Goal: Task Accomplishment & Management: Use online tool/utility

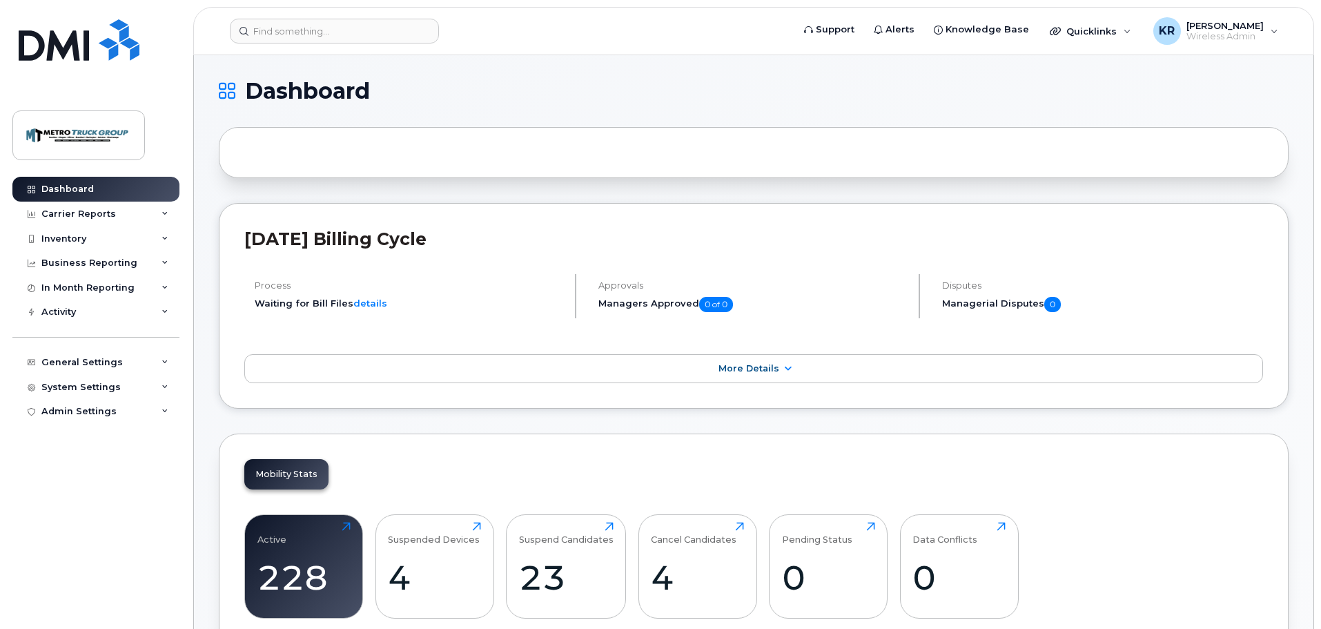
click at [832, 136] on div at bounding box center [754, 152] width 1070 height 51
click at [107, 239] on div "Inventory" at bounding box center [95, 238] width 167 height 25
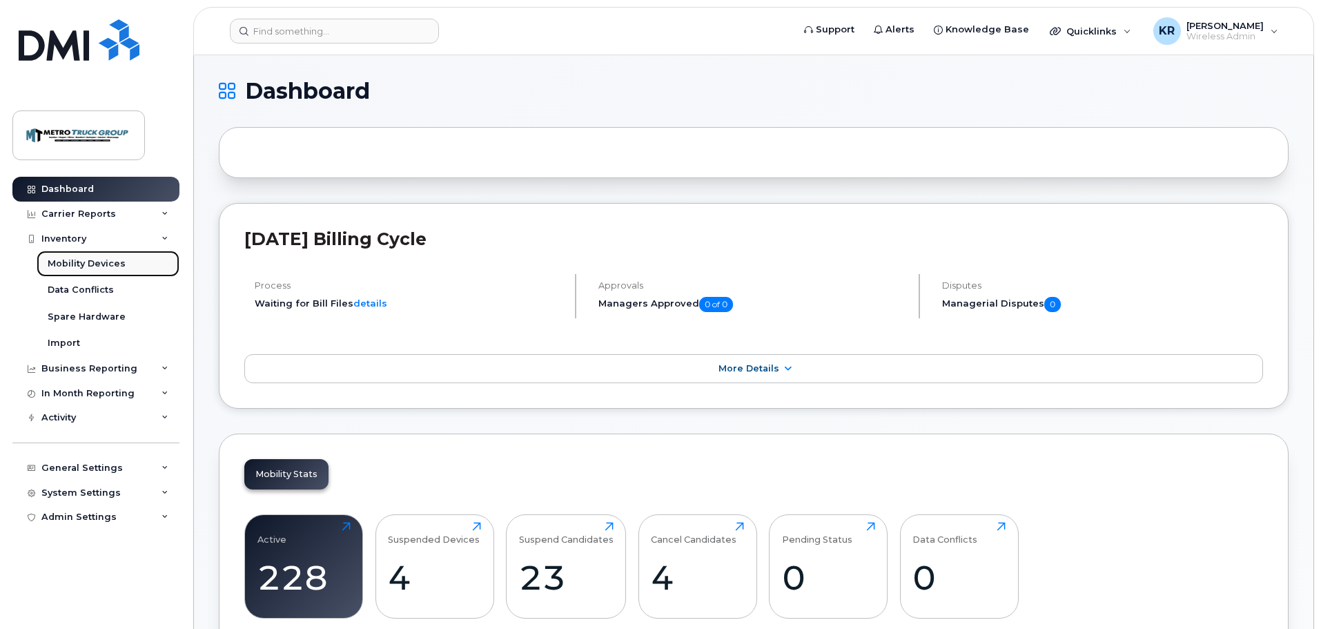
click at [103, 261] on div "Mobility Devices" at bounding box center [87, 263] width 78 height 12
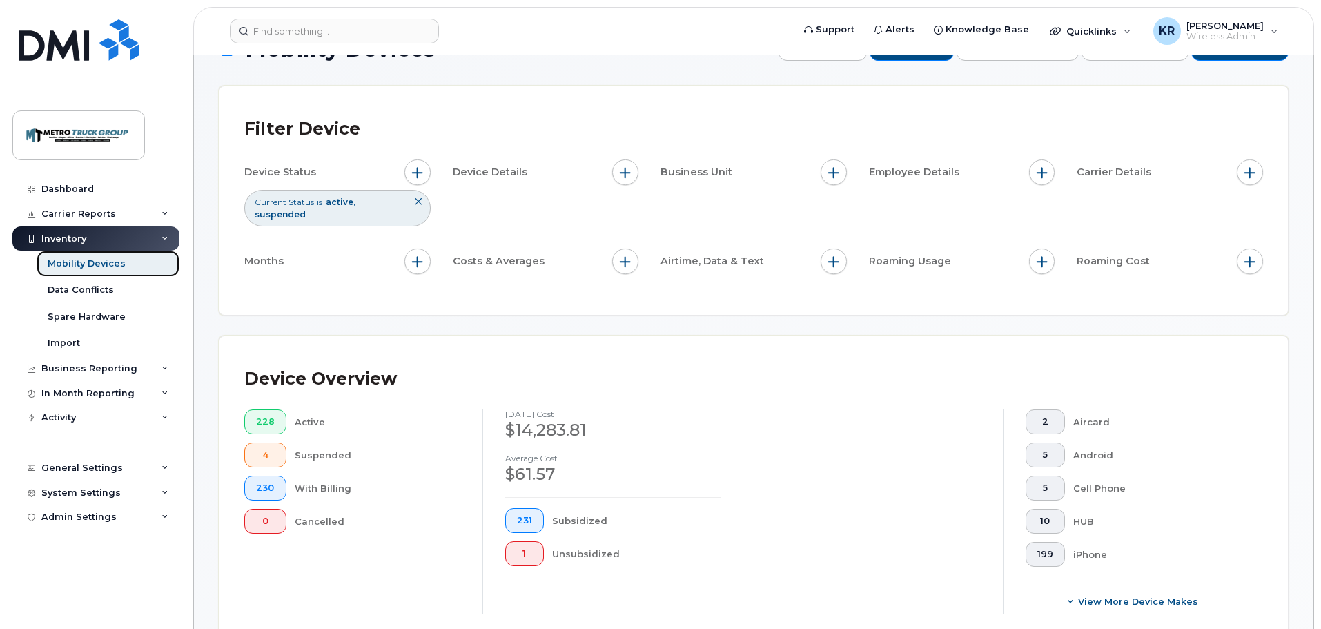
scroll to position [414, 0]
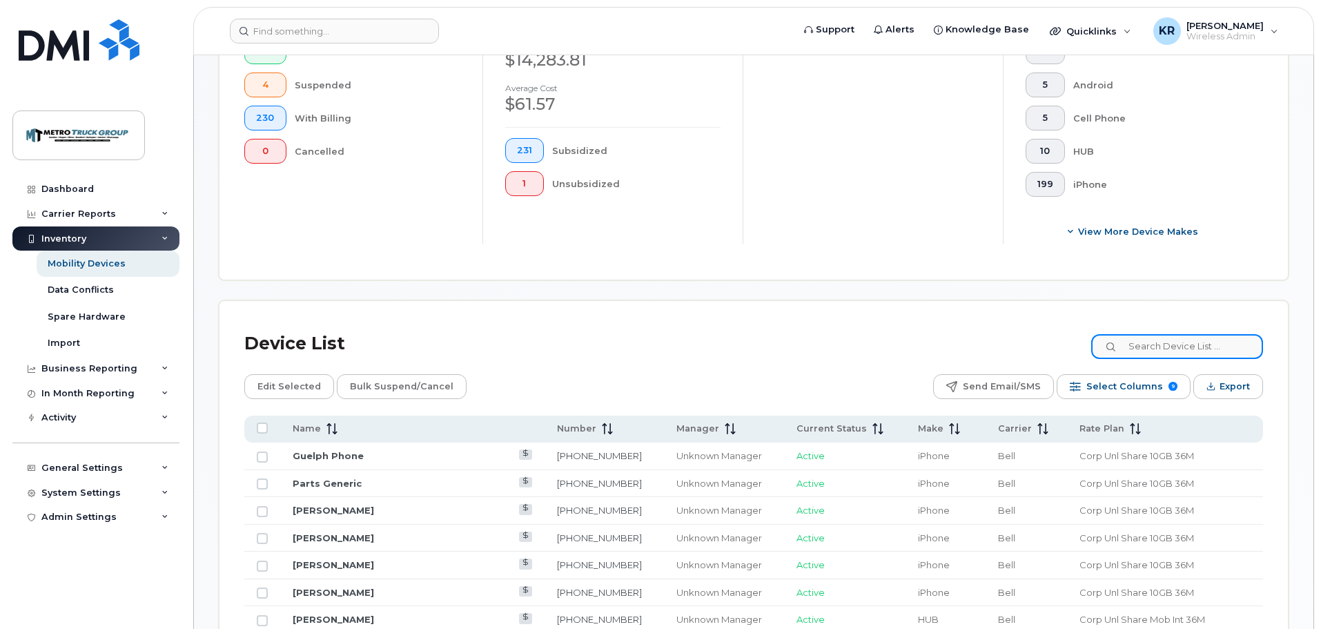
click at [1149, 334] on input at bounding box center [1177, 346] width 172 height 25
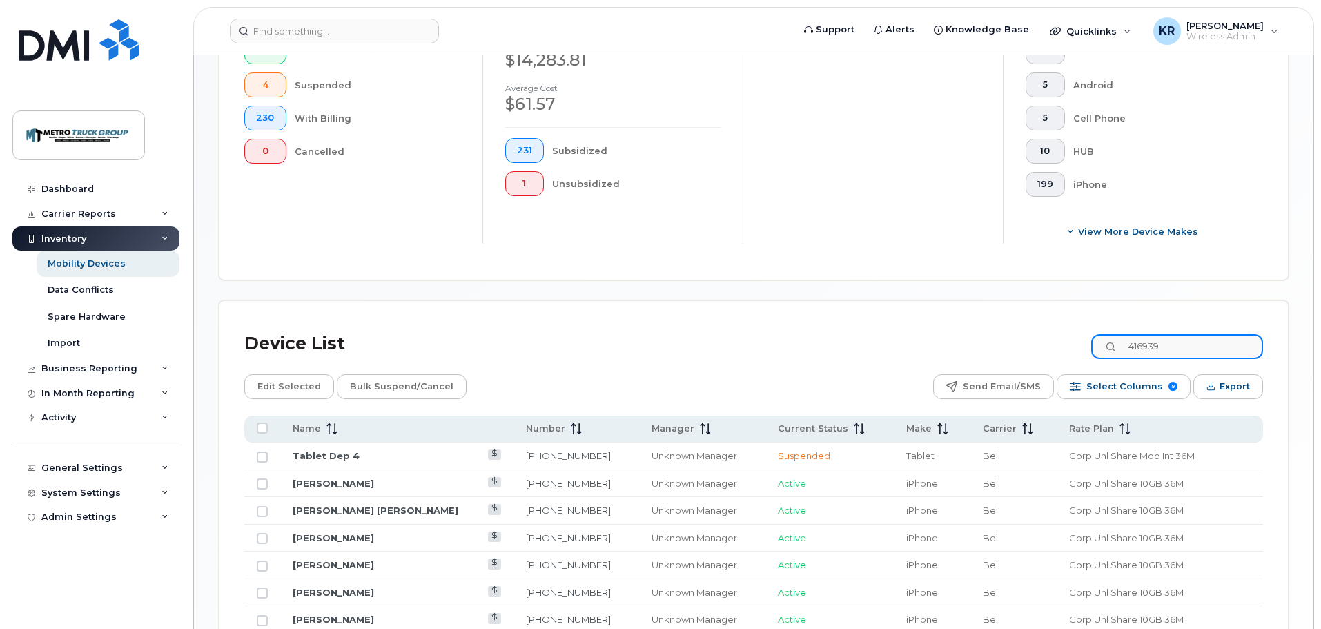
scroll to position [370, 0]
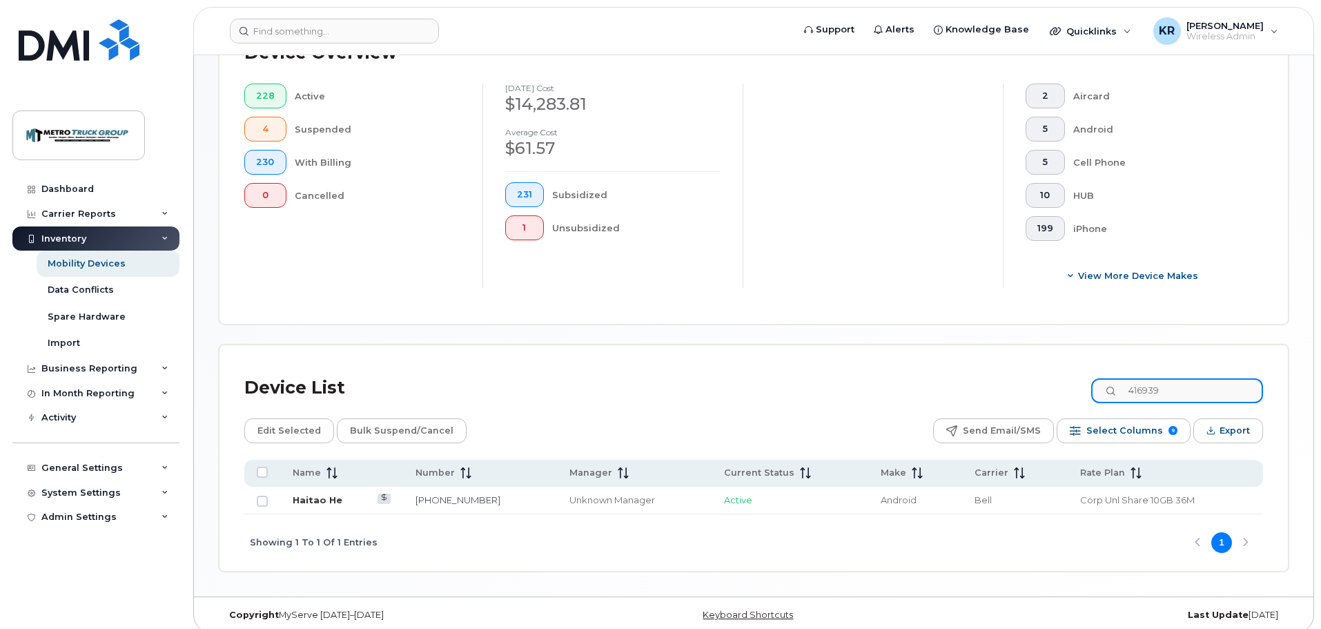
type input "416939"
click at [319, 494] on link "Haitao He" at bounding box center [318, 499] width 50 height 11
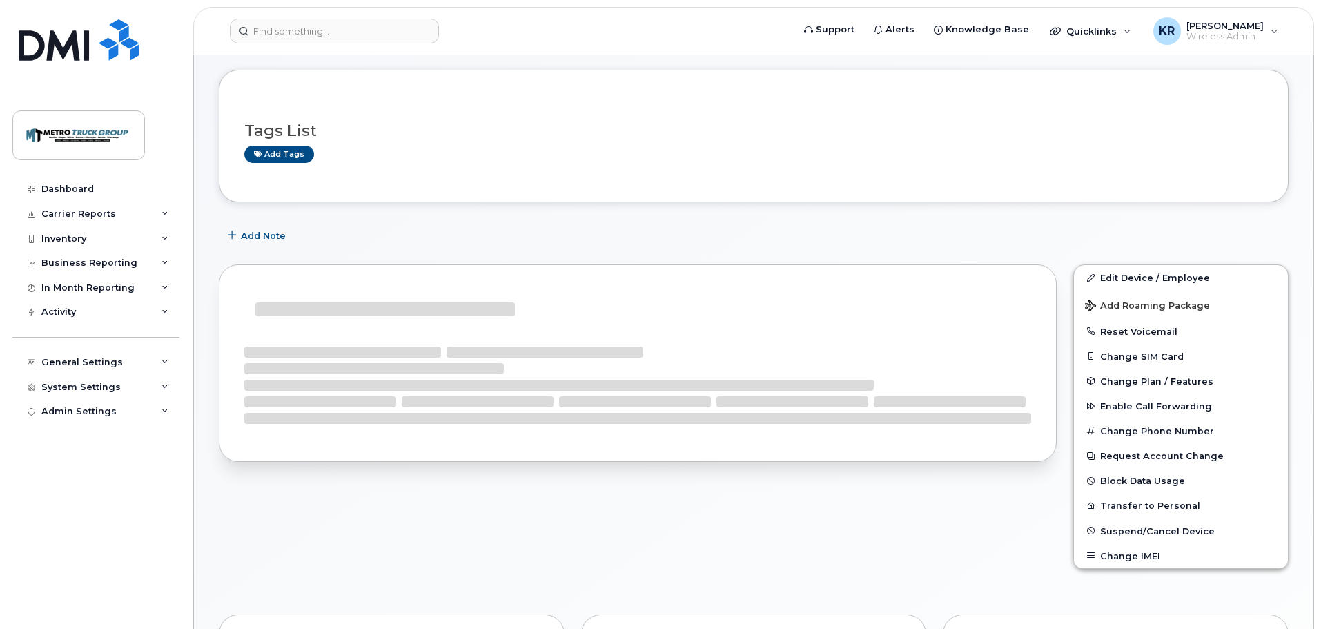
scroll to position [138, 0]
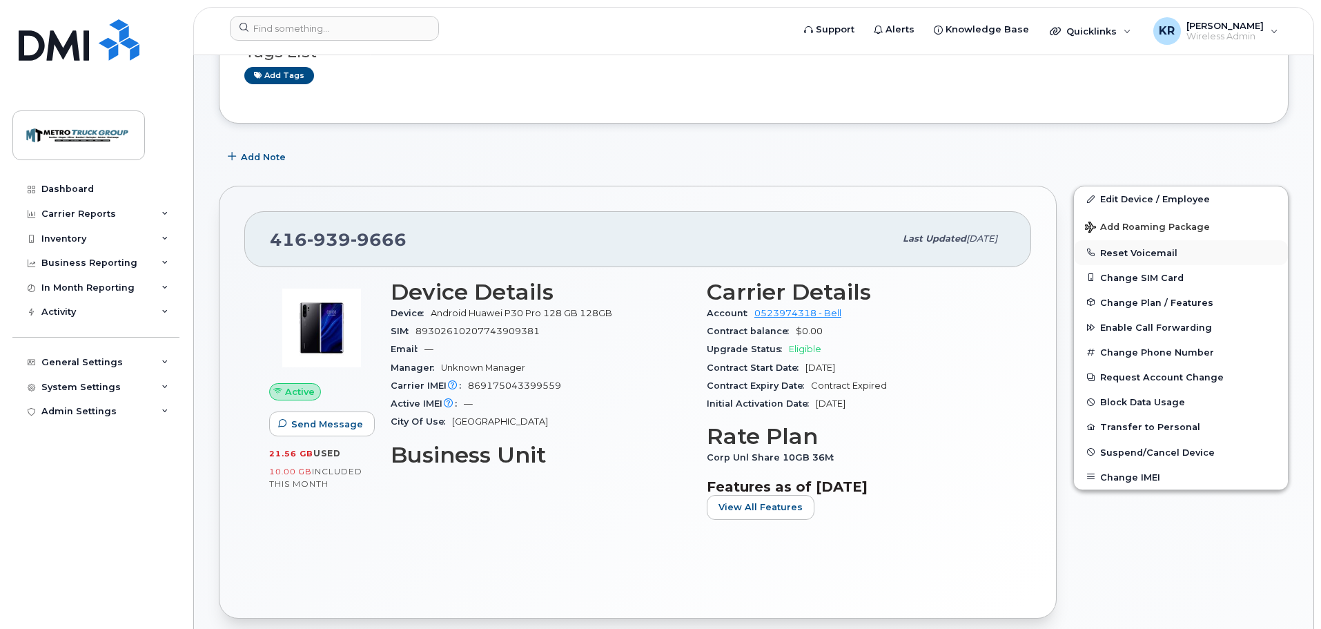
click at [1134, 253] on button "Reset Voicemail" at bounding box center [1181, 252] width 214 height 25
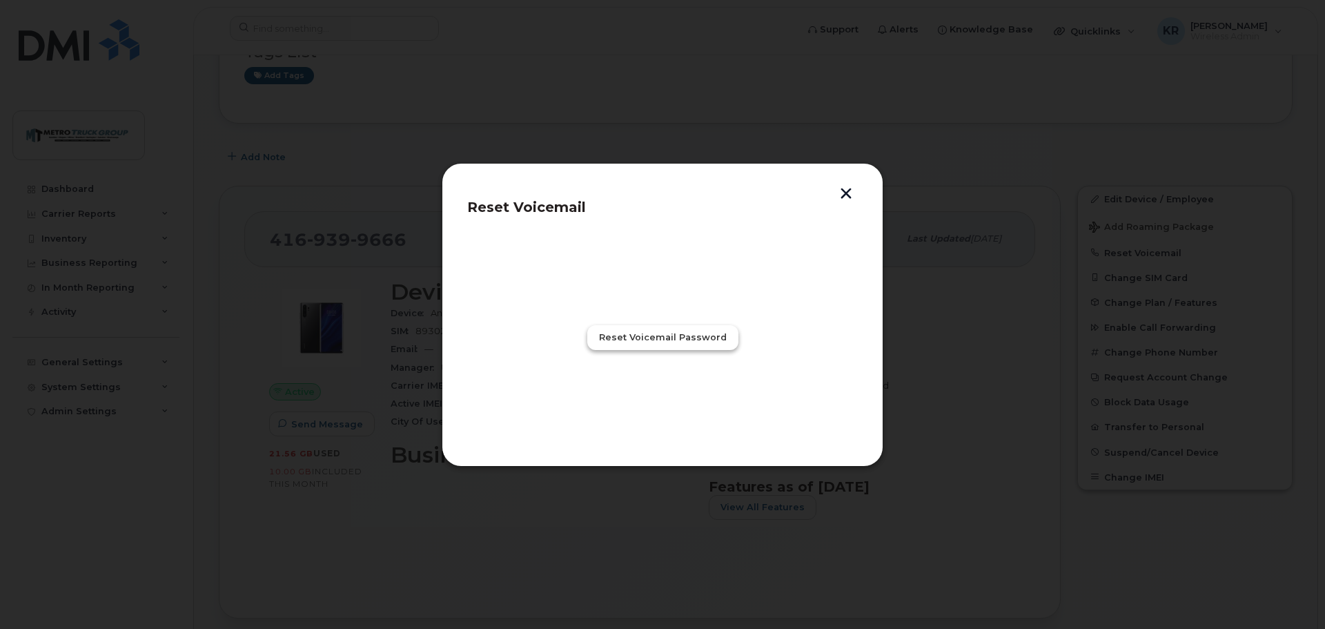
click at [660, 331] on span "Reset Voicemail Password" at bounding box center [663, 337] width 128 height 13
click at [658, 402] on span "Close" at bounding box center [663, 397] width 28 height 13
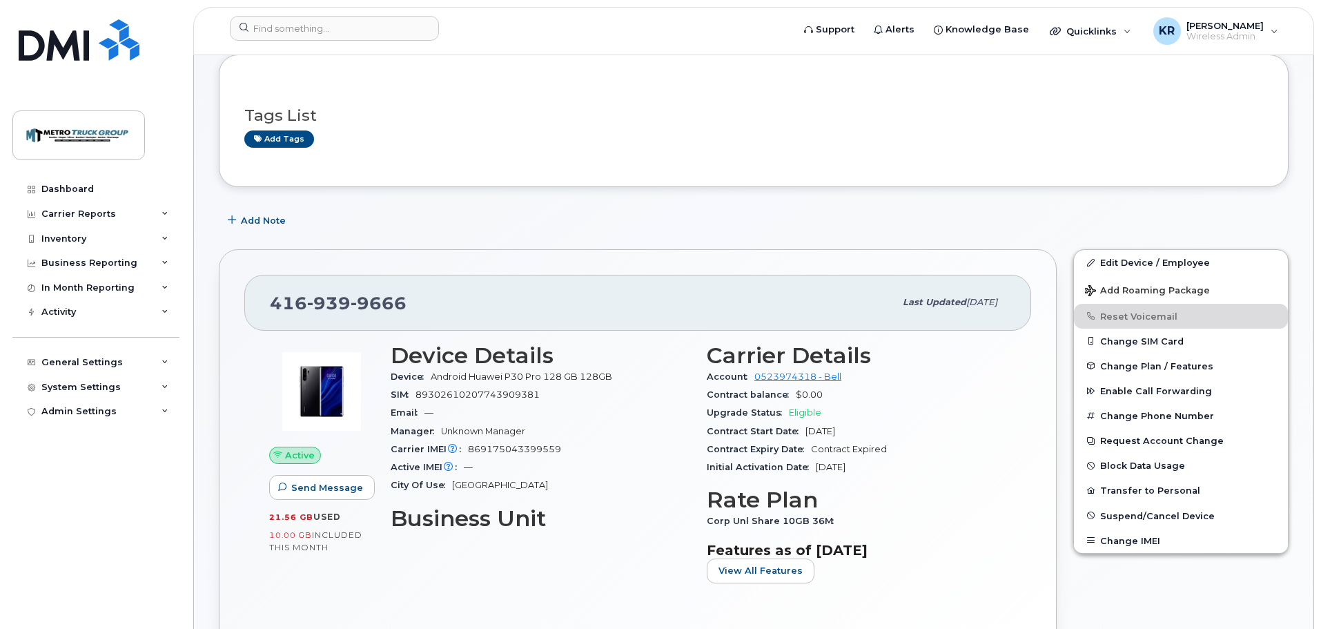
scroll to position [0, 0]
